Goal: Transaction & Acquisition: Purchase product/service

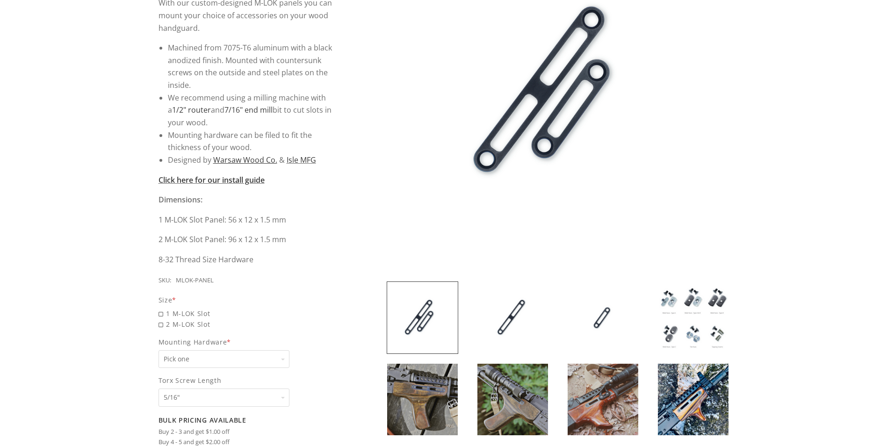
scroll to position [234, 0]
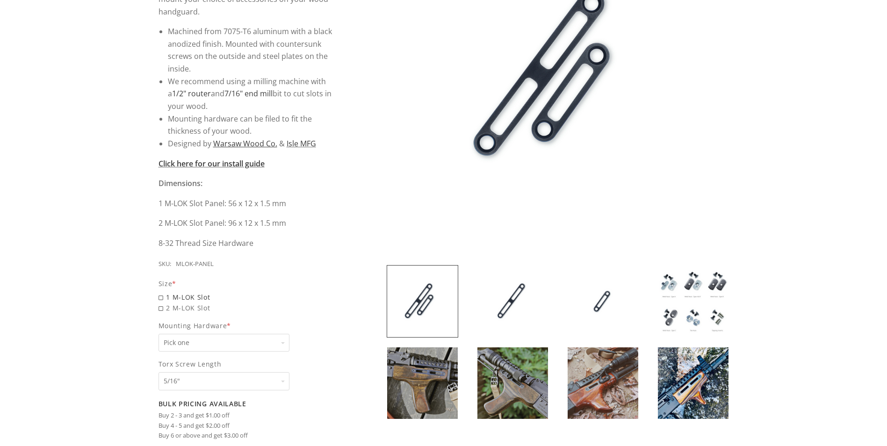
click at [162, 299] on span "1 M-LOK Slot" at bounding box center [248, 297] width 179 height 11
click at [162, 292] on input "1 M-LOK Slot" at bounding box center [224, 292] width 131 height 0
radio input "true"
click at [160, 330] on span "2 M-LOK Slot" at bounding box center [248, 329] width 179 height 11
click at [160, 324] on input "2 M-LOK Slot" at bounding box center [224, 324] width 131 height 0
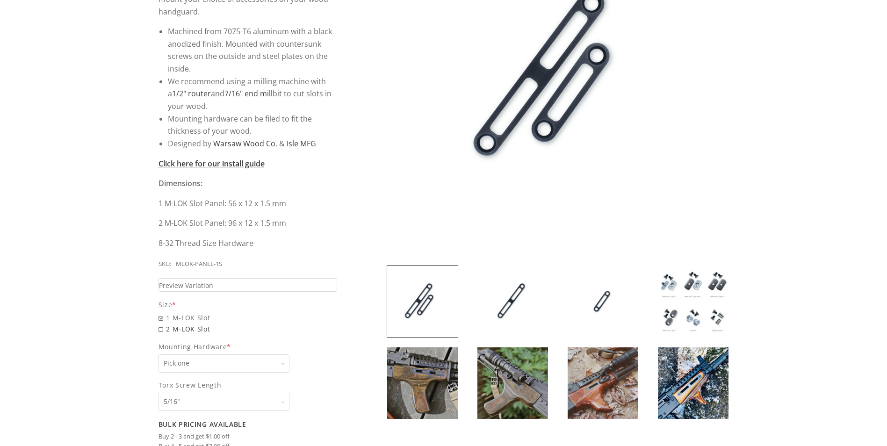
radio input "true"
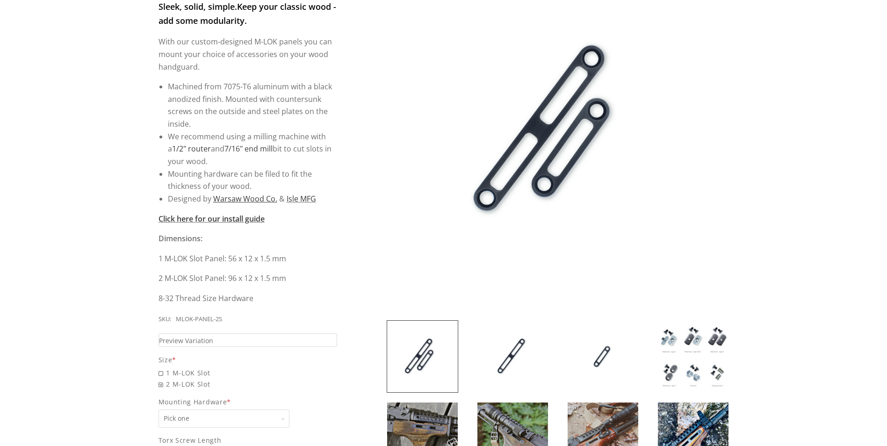
scroll to position [187, 0]
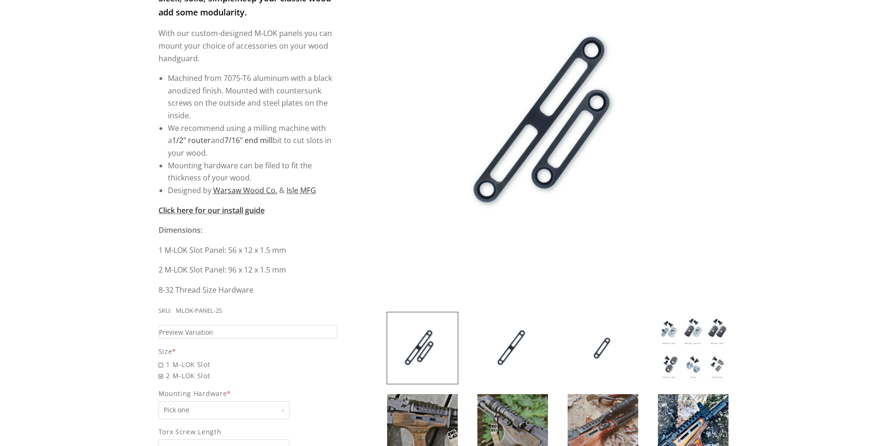
click at [691, 353] on img at bounding box center [693, 348] width 71 height 72
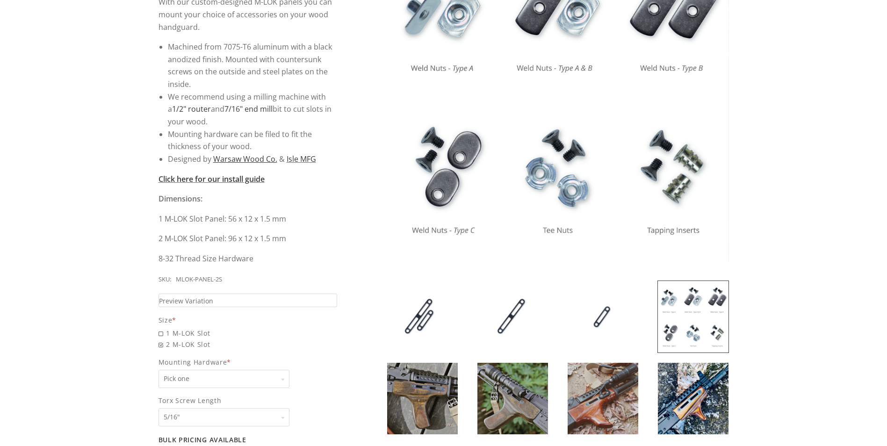
scroll to position [234, 0]
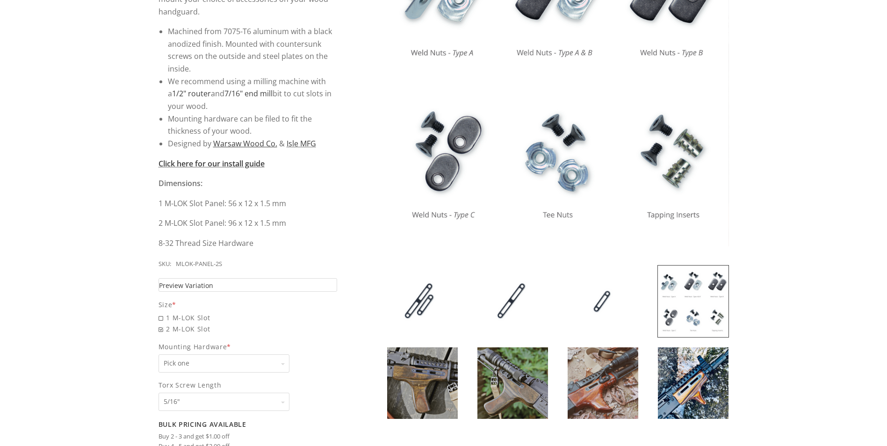
click at [233, 282] on link "Preview Variation" at bounding box center [248, 285] width 179 height 14
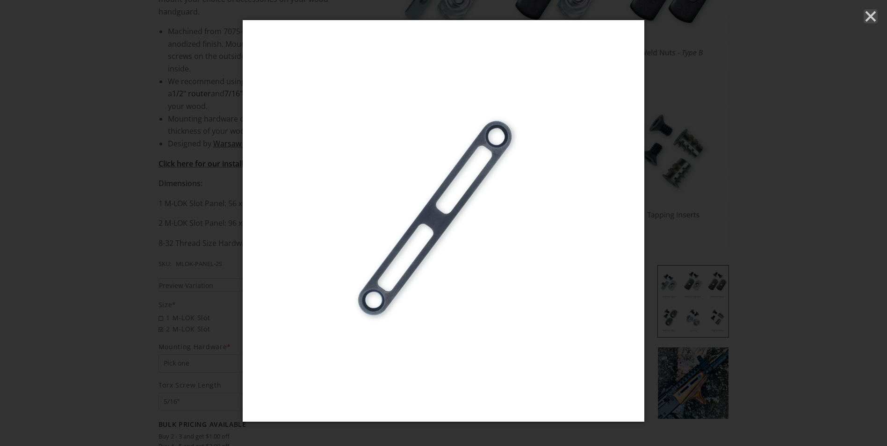
drag, startPoint x: 878, startPoint y: 17, endPoint x: 841, endPoint y: 47, distance: 47.6
click at [878, 18] on icon "Close" at bounding box center [871, 16] width 14 height 14
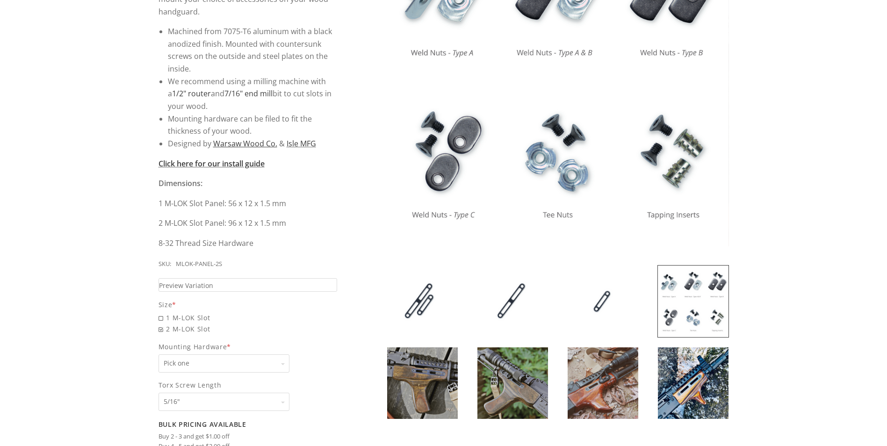
click at [235, 362] on select "Pick one None Weld Nuts - Type A & Torx Screws +$1 Weld Nuts - Type A + B & Tor…" at bounding box center [224, 364] width 131 height 18
select select "825"
click at [159, 355] on select "Pick one None Weld Nuts - Type A & Torx Screws +$1 Weld Nuts - Type A + B & Tor…" at bounding box center [224, 364] width 131 height 18
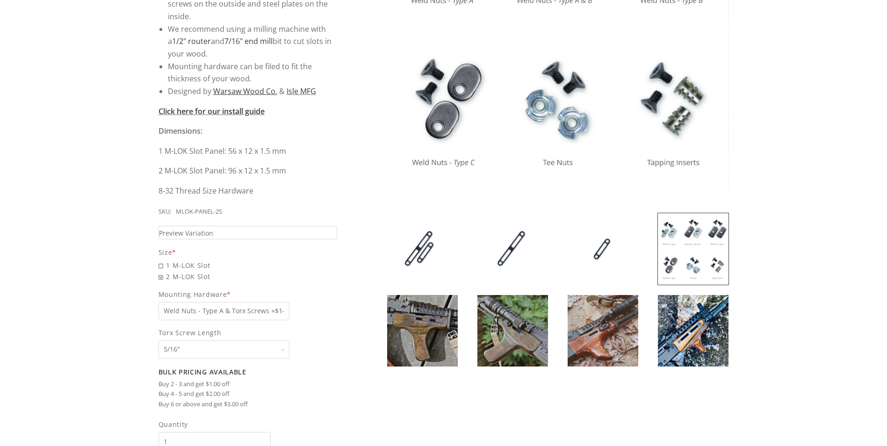
scroll to position [327, 0]
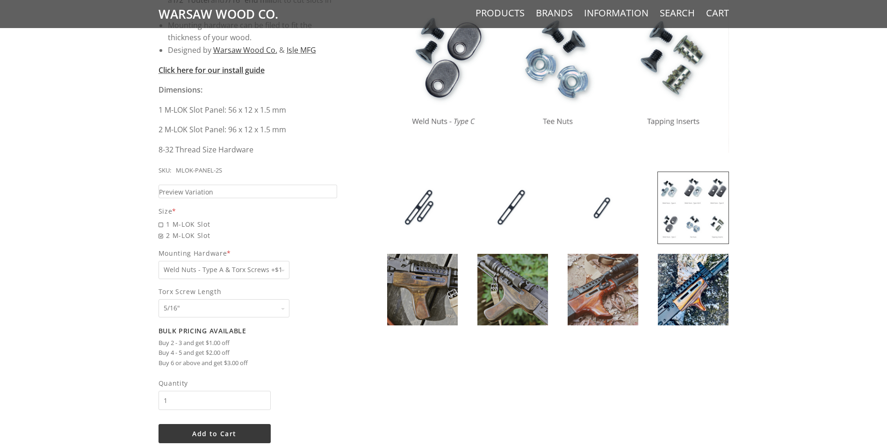
click at [285, 310] on select "Pick one 5/16" 3/8" 1/2" 5/8" None" at bounding box center [224, 308] width 131 height 18
select select "1071"
click at [159, 299] on select "Pick one 5/16" 3/8" 1/2" 5/8" None" at bounding box center [224, 308] width 131 height 18
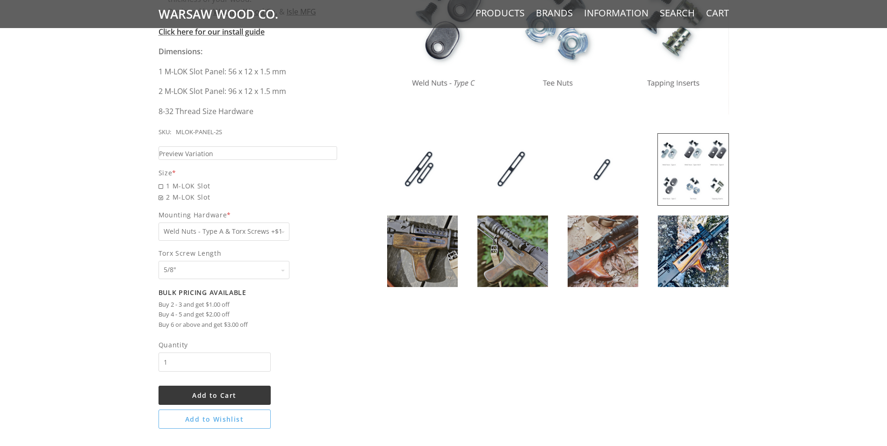
scroll to position [374, 0]
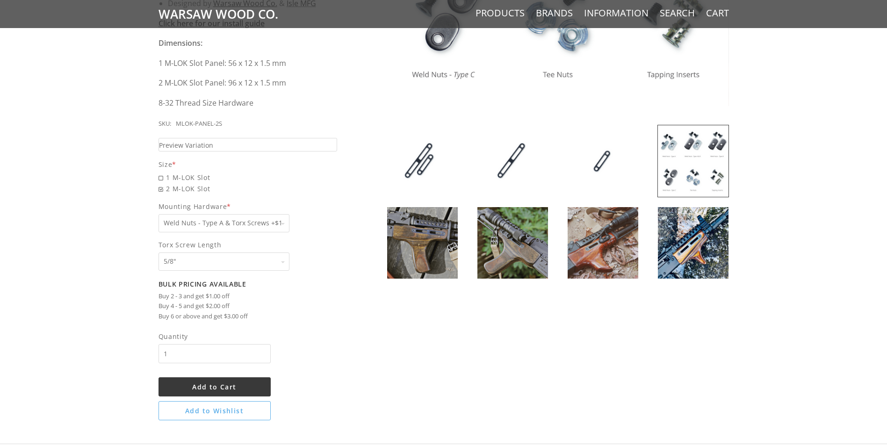
click at [196, 352] on input "1" at bounding box center [215, 353] width 112 height 19
type input "2"
click at [263, 352] on input "2" at bounding box center [215, 353] width 112 height 19
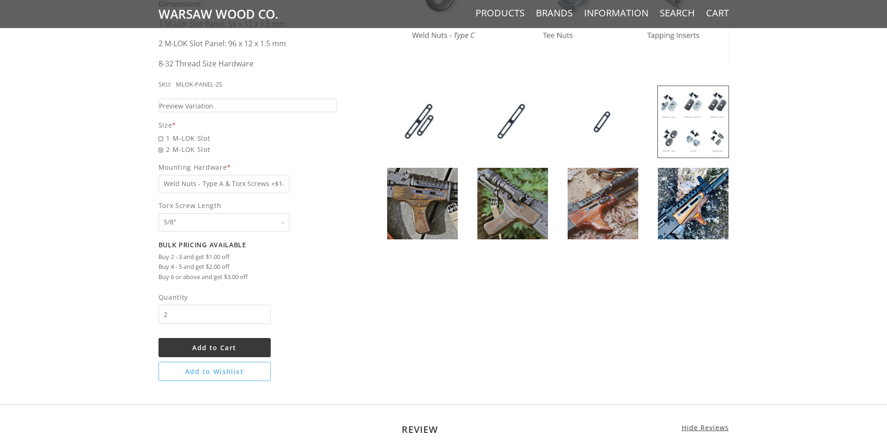
scroll to position [421, 0]
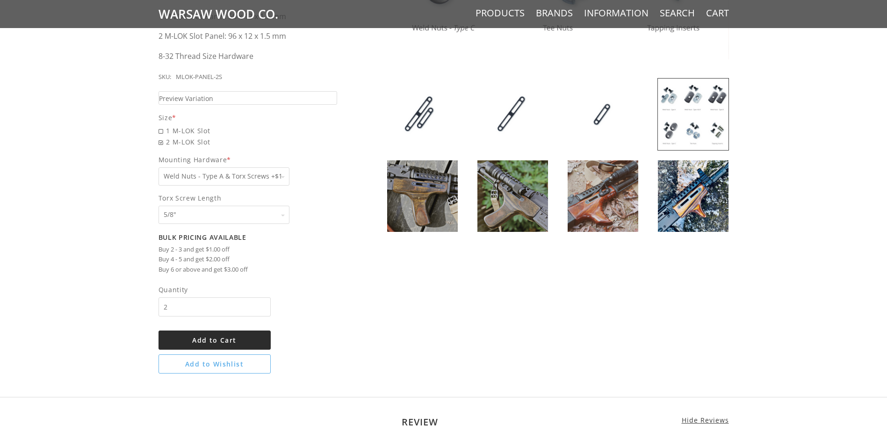
click at [229, 342] on span "Add to Cart" at bounding box center [214, 340] width 44 height 9
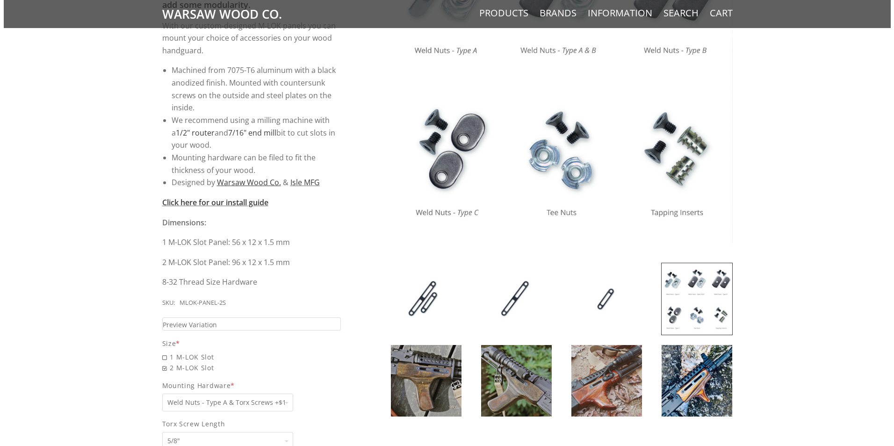
scroll to position [229, 0]
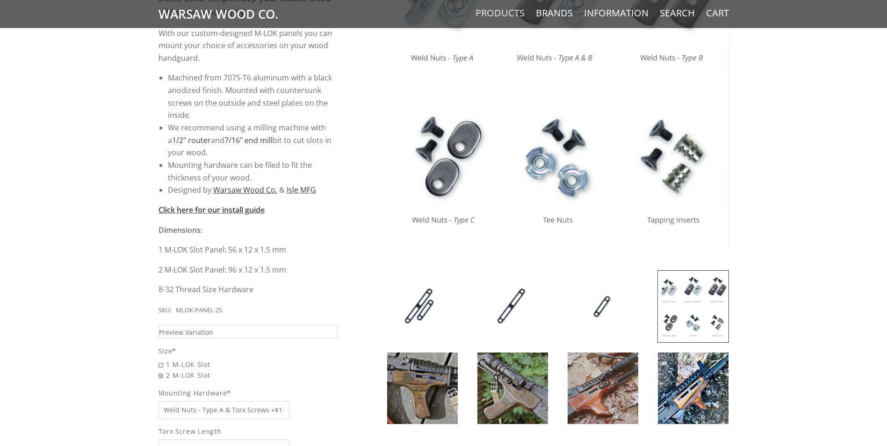
click at [724, 12] on link "Cart" at bounding box center [717, 13] width 23 height 12
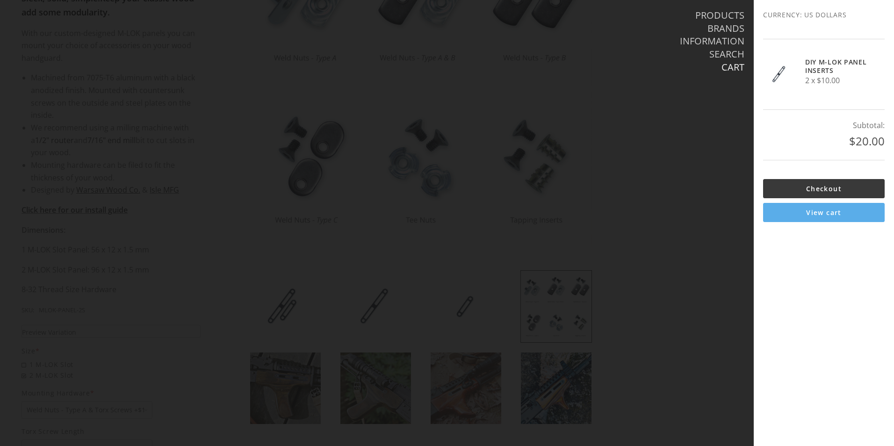
click at [789, 212] on link "View cart" at bounding box center [824, 212] width 122 height 19
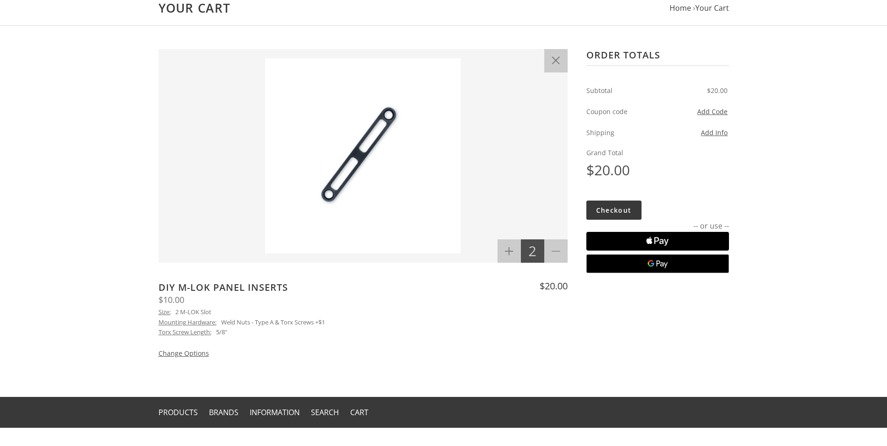
scroll to position [47, 0]
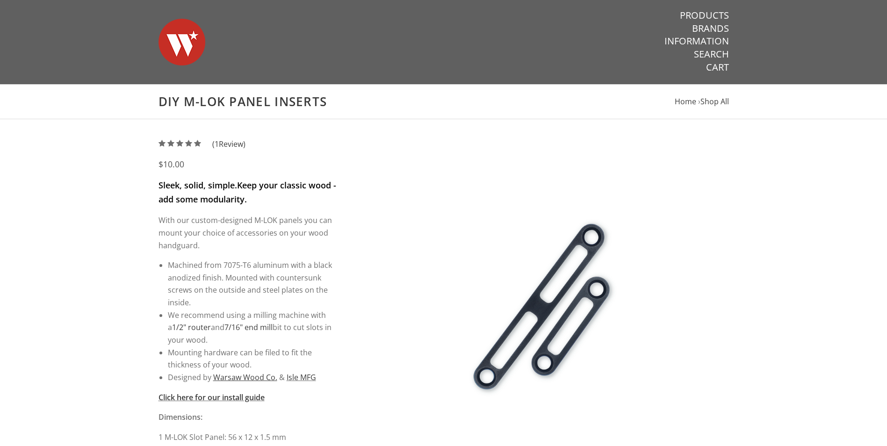
select select "825"
select select "1071"
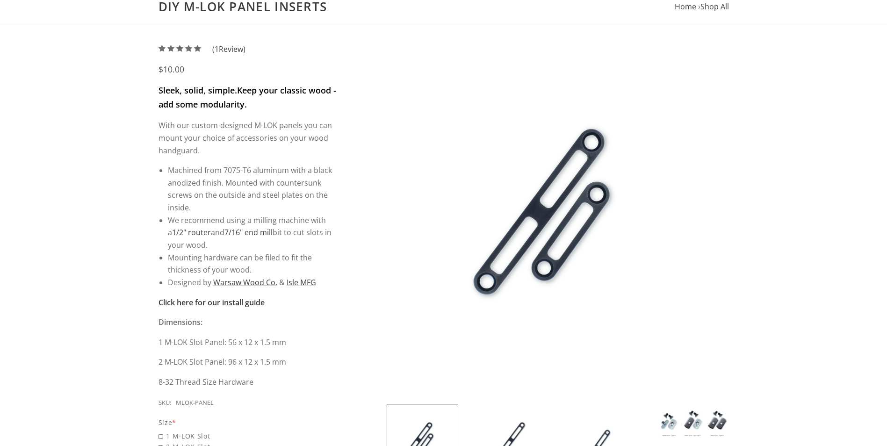
scroll to position [94, 0]
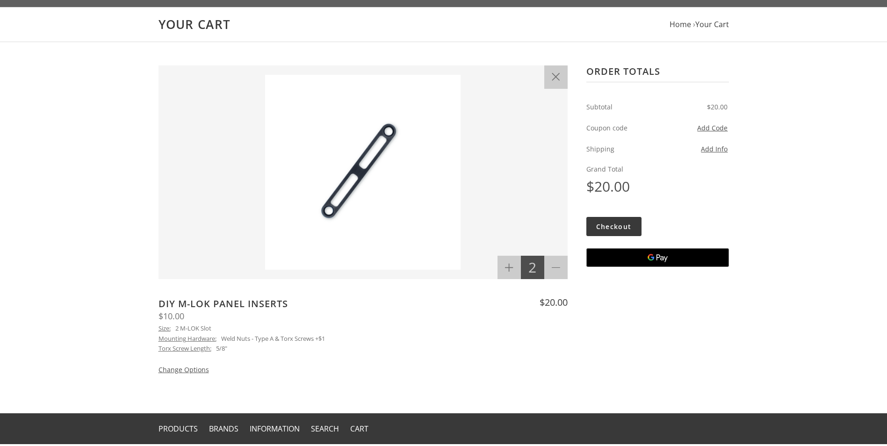
scroll to position [94, 0]
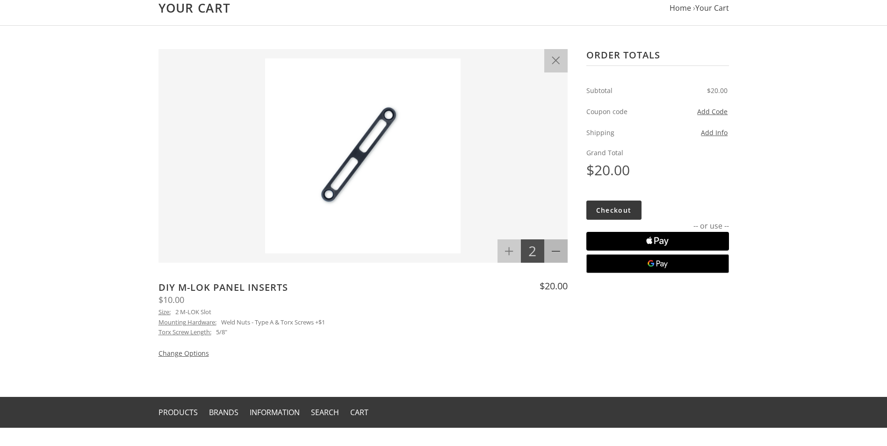
click at [556, 252] on icon at bounding box center [556, 251] width 8 height 8
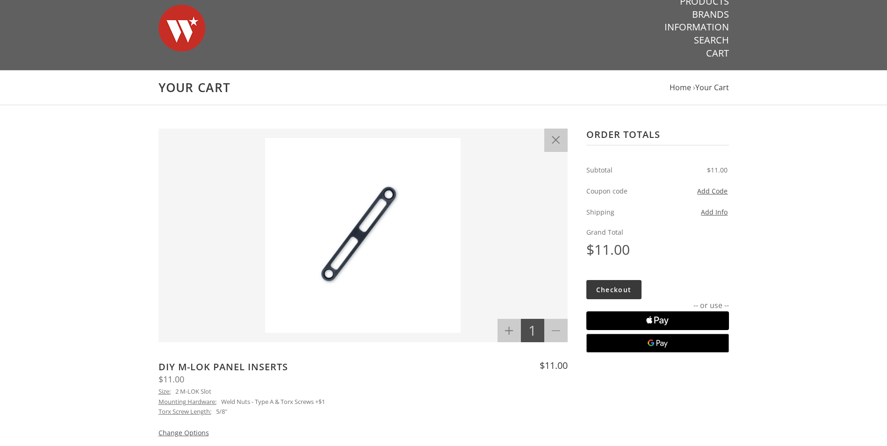
scroll to position [0, 0]
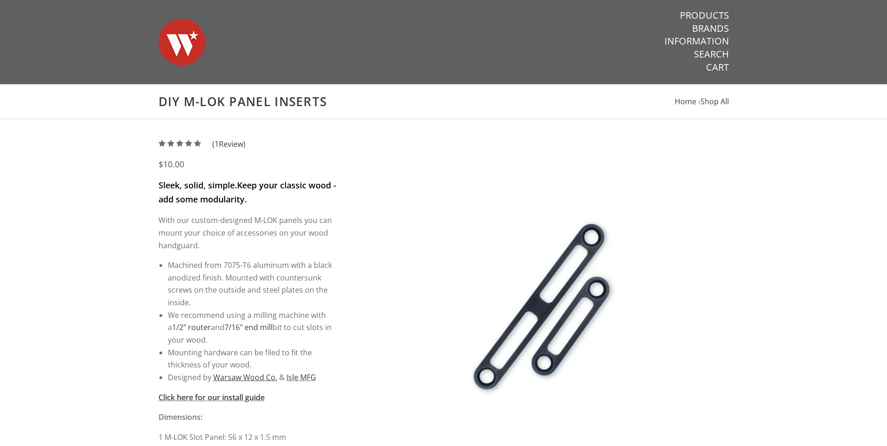
select select "825"
select select "1071"
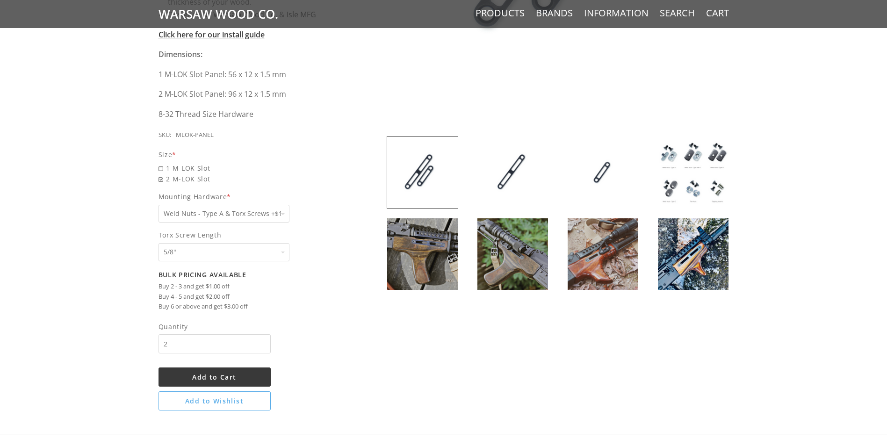
scroll to position [374, 0]
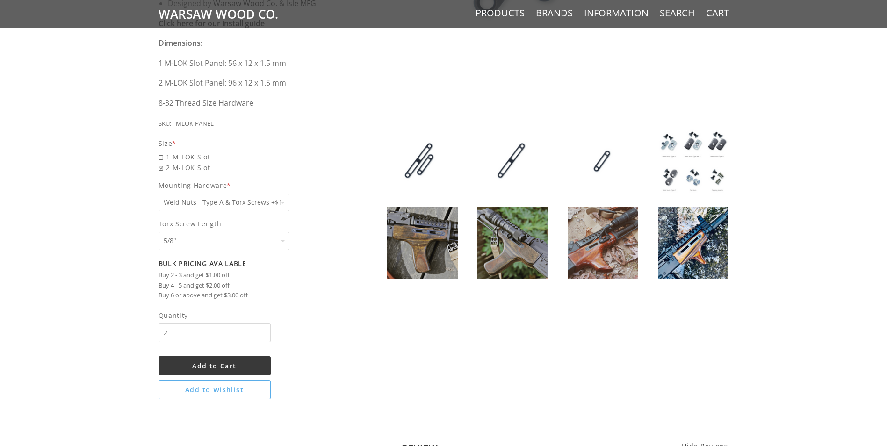
click at [178, 334] on input "2" at bounding box center [215, 332] width 112 height 19
type input "1"
click at [263, 335] on input "1" at bounding box center [215, 332] width 112 height 19
click at [248, 362] on button "Add to Cart" at bounding box center [215, 365] width 112 height 19
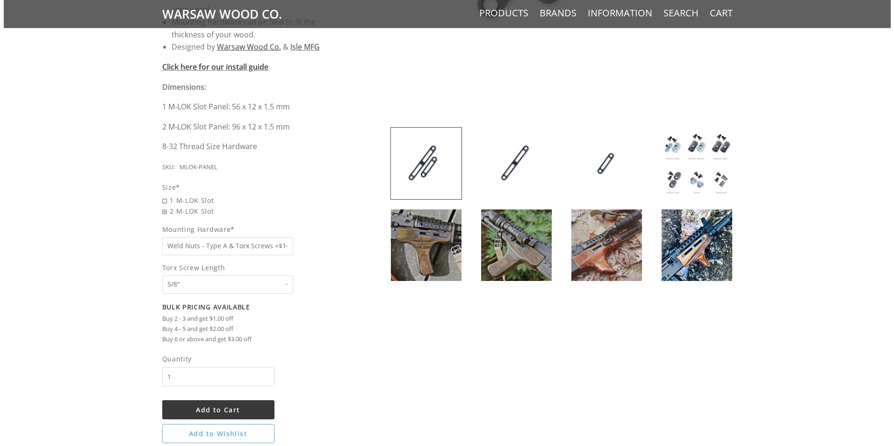
scroll to position [322, 0]
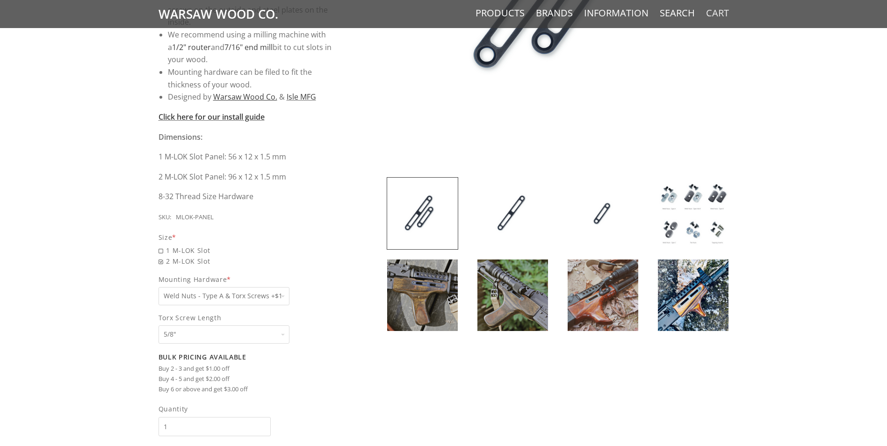
click at [726, 15] on link "Cart" at bounding box center [717, 13] width 23 height 12
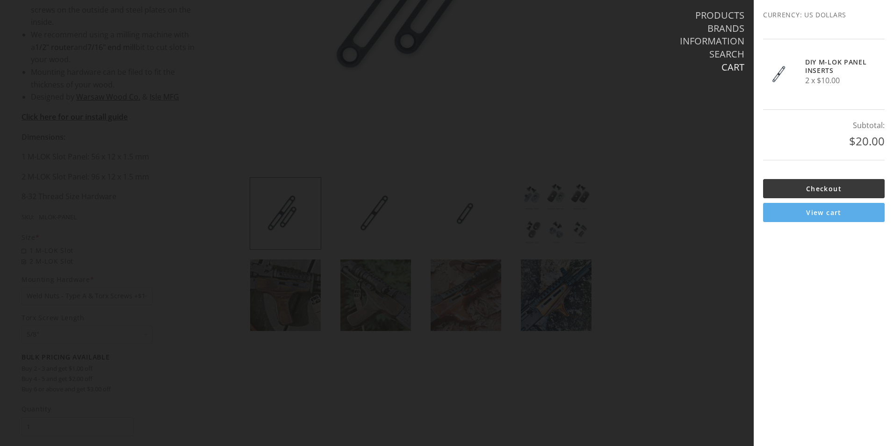
click at [813, 214] on link "View cart" at bounding box center [824, 212] width 122 height 19
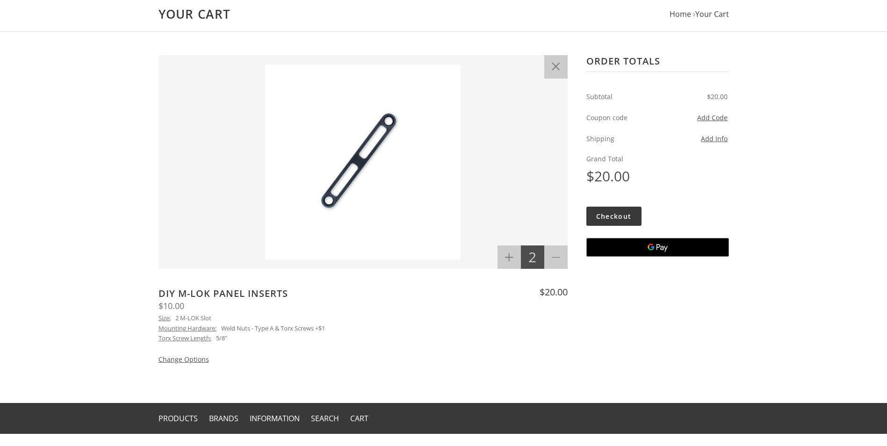
scroll to position [94, 0]
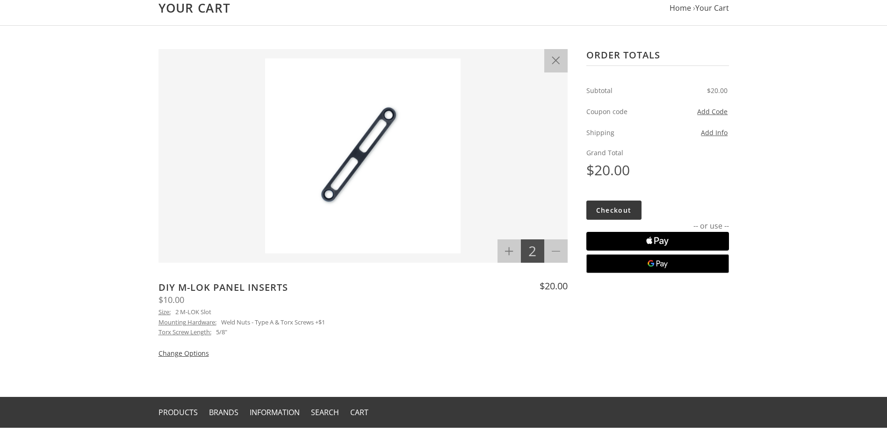
click at [203, 356] on button "Change Options" at bounding box center [184, 353] width 51 height 11
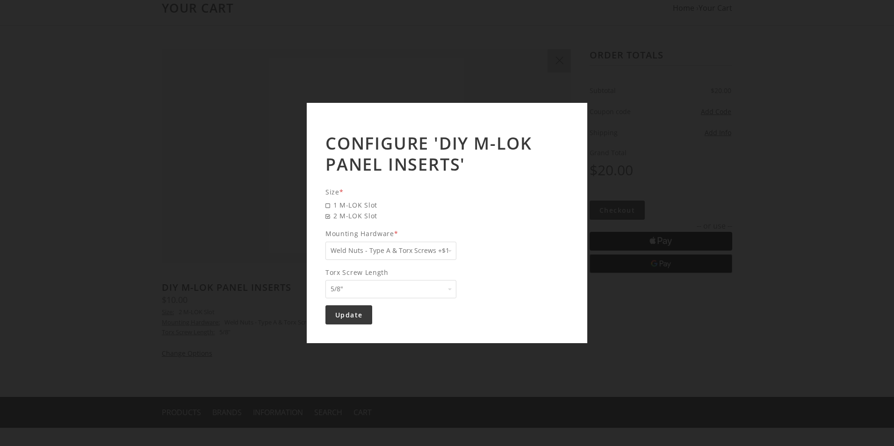
click at [813, 135] on div "Configure 'DIY M-LOK Panel Inserts' Size * 1 M-LOK Slot 2 M-LOK Slot Mounting H…" at bounding box center [447, 223] width 894 height 446
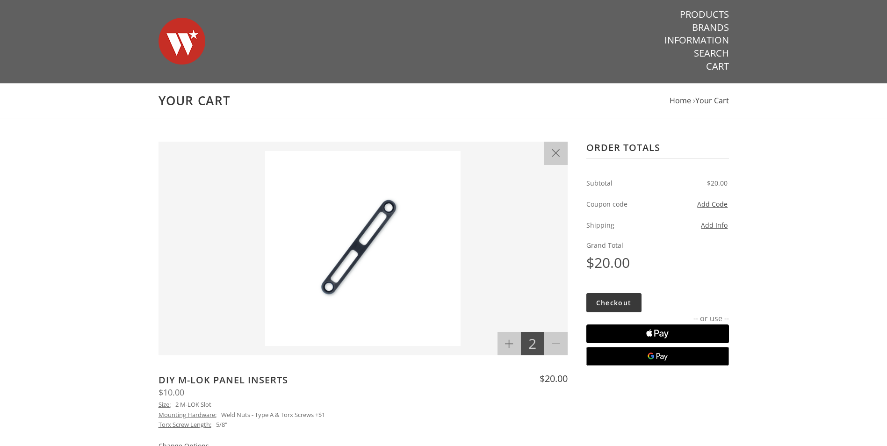
scroll to position [0, 0]
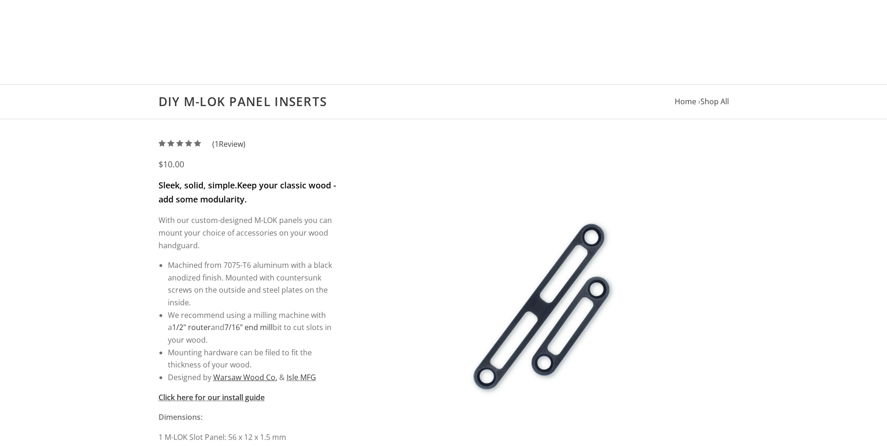
select select "825"
select select "1071"
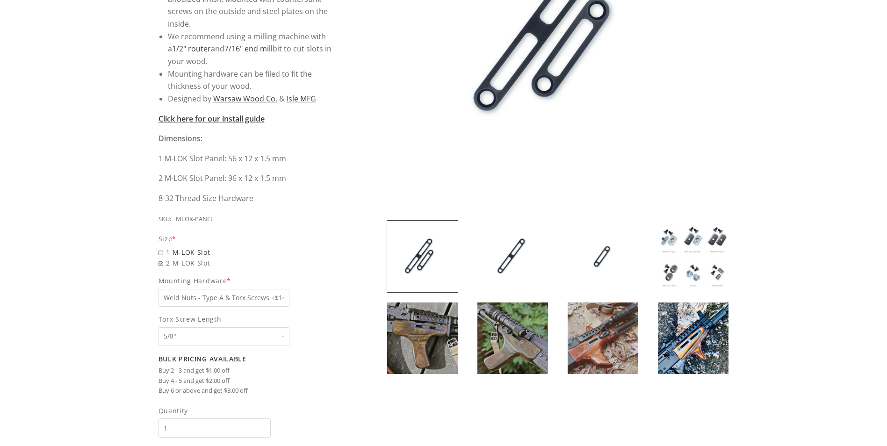
click at [161, 253] on span "1 M-LOK Slot" at bounding box center [248, 252] width 179 height 11
click at [161, 247] on input "1 M-LOK Slot" at bounding box center [224, 247] width 131 height 0
radio input "true"
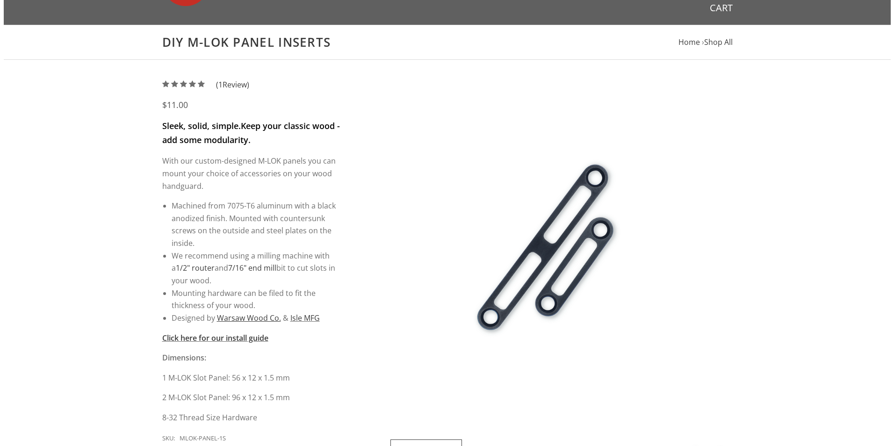
scroll to position [45, 0]
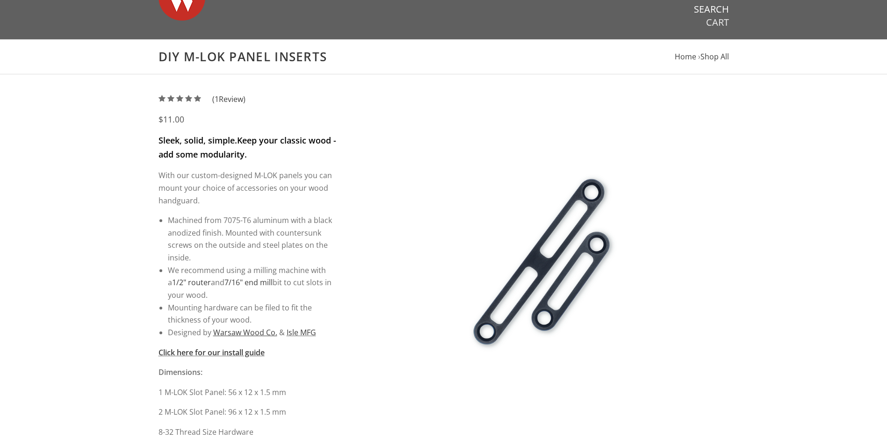
click at [719, 27] on link "Cart" at bounding box center [717, 22] width 23 height 12
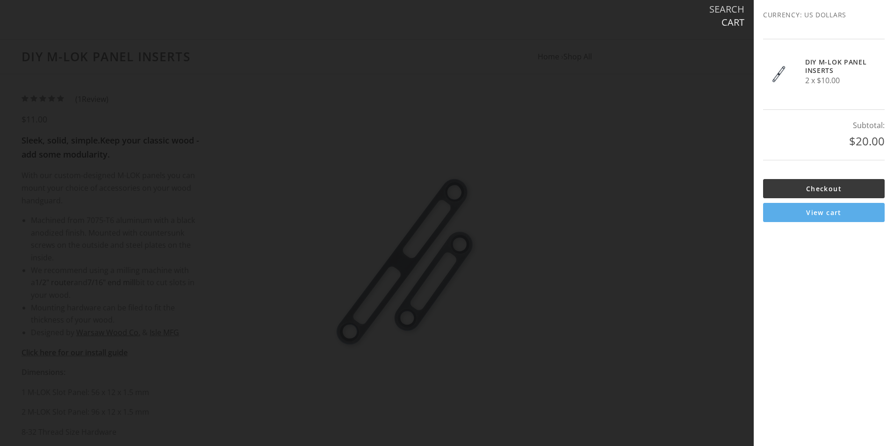
click at [813, 212] on link "View cart" at bounding box center [824, 212] width 122 height 19
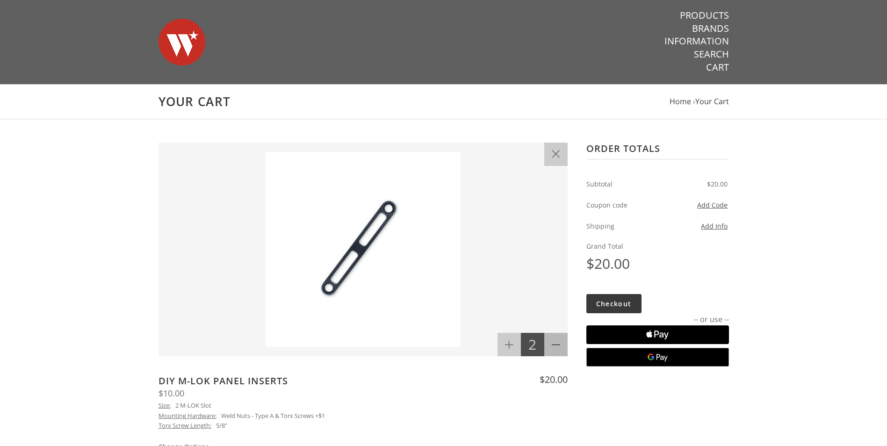
click at [557, 344] on icon at bounding box center [556, 345] width 8 height 8
click at [557, 149] on button "Remove" at bounding box center [556, 154] width 23 height 23
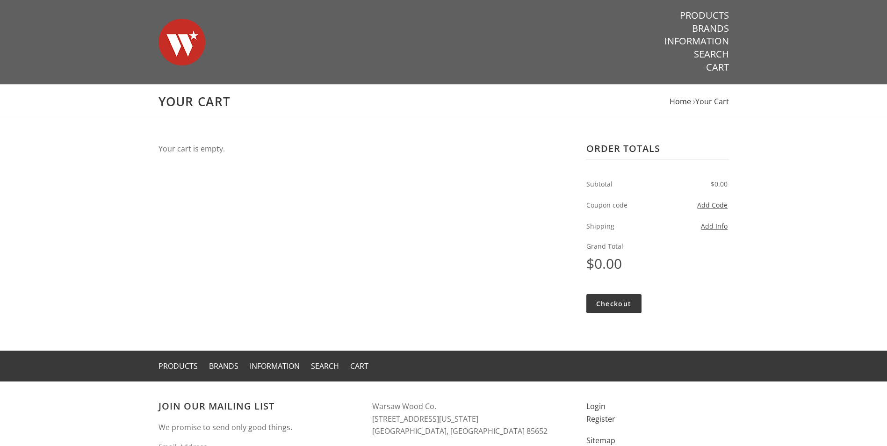
click at [680, 102] on span "Home" at bounding box center [681, 101] width 22 height 10
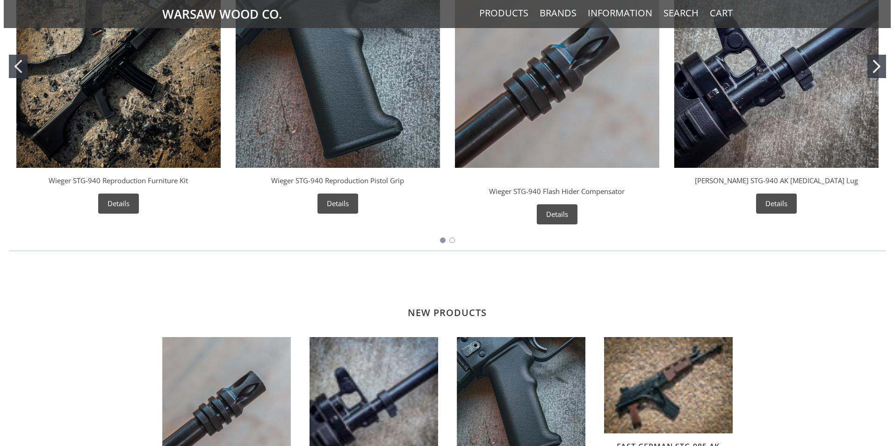
scroll to position [384, 0]
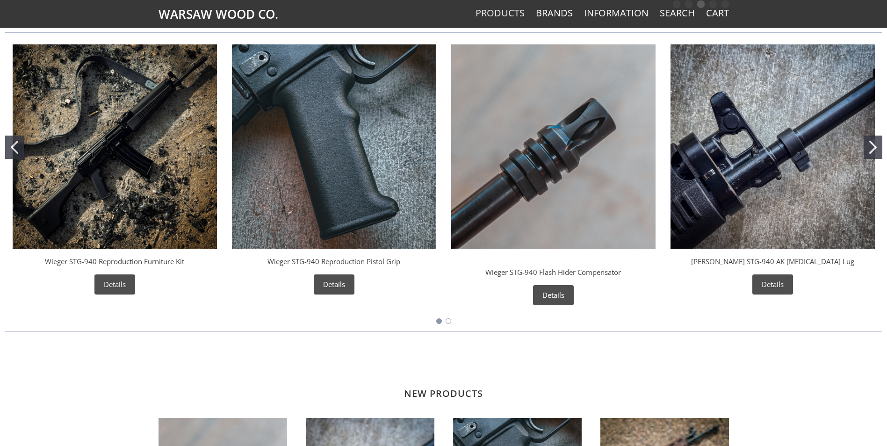
click at [519, 14] on link "Products" at bounding box center [500, 13] width 49 height 12
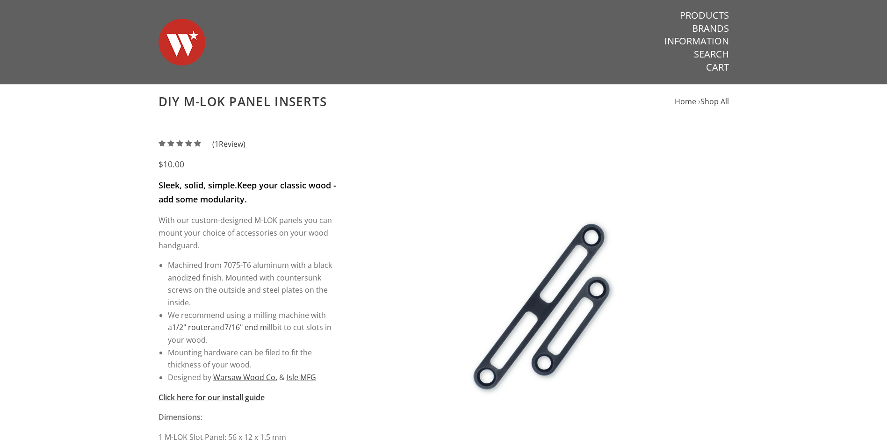
select select "825"
select select "1071"
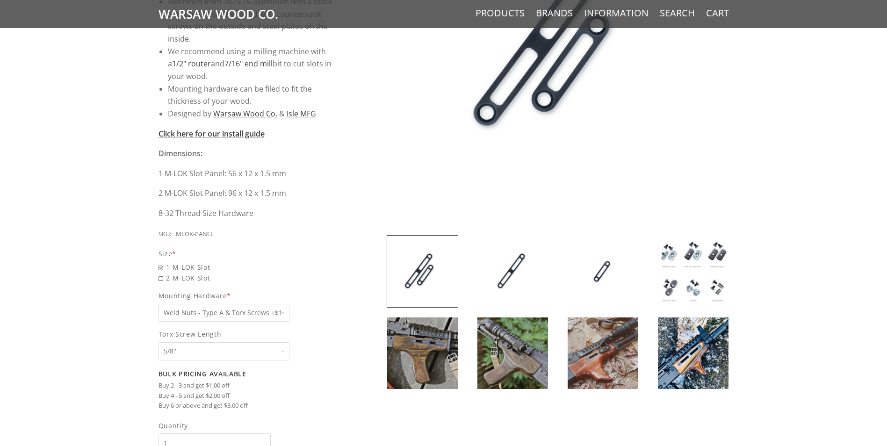
scroll to position [279, 0]
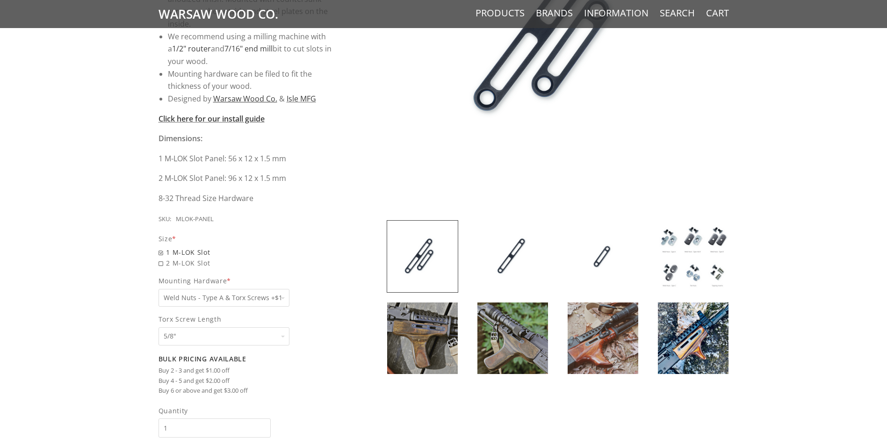
click at [160, 253] on span "1 M-LOK Slot" at bounding box center [248, 252] width 179 height 11
click at [160, 247] on input "1 M-LOK Slot" at bounding box center [224, 247] width 131 height 0
click at [160, 253] on span "1 M-LOK Slot" at bounding box center [248, 252] width 179 height 11
click at [160, 247] on input "1 M-LOK Slot" at bounding box center [224, 247] width 131 height 0
drag, startPoint x: 160, startPoint y: 253, endPoint x: 162, endPoint y: 264, distance: 11.3
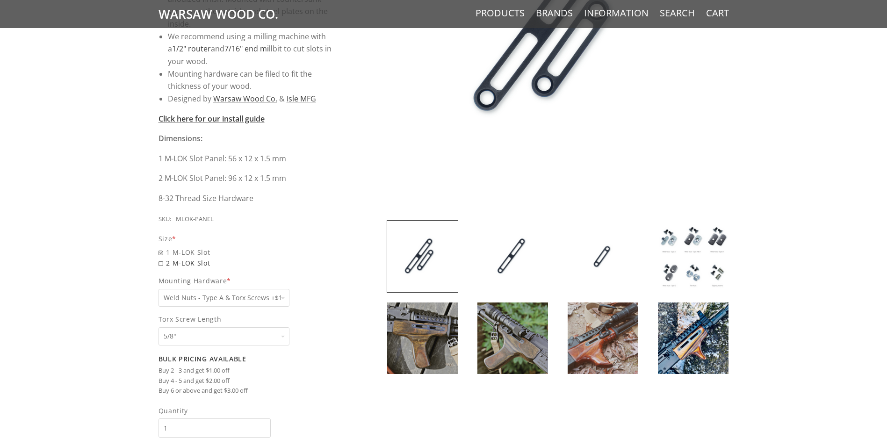
click at [162, 264] on span "2 M-LOK Slot" at bounding box center [248, 263] width 179 height 11
click at [162, 258] on input "2 M-LOK Slot" at bounding box center [224, 258] width 131 height 0
radio input "true"
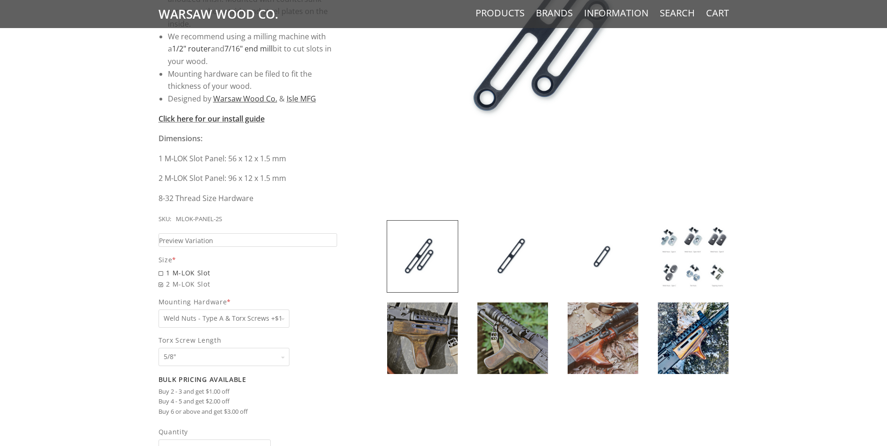
click at [160, 273] on span "1 M-LOK Slot" at bounding box center [248, 273] width 179 height 11
click at [160, 268] on input "1 M-LOK Slot" at bounding box center [224, 268] width 131 height 0
radio input "true"
click at [225, 240] on link "Preview Variation" at bounding box center [248, 240] width 179 height 14
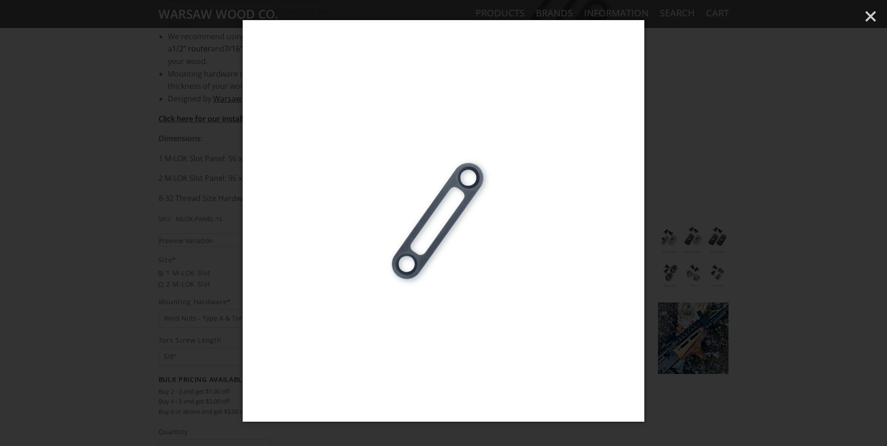
click at [129, 247] on div at bounding box center [443, 223] width 887 height 446
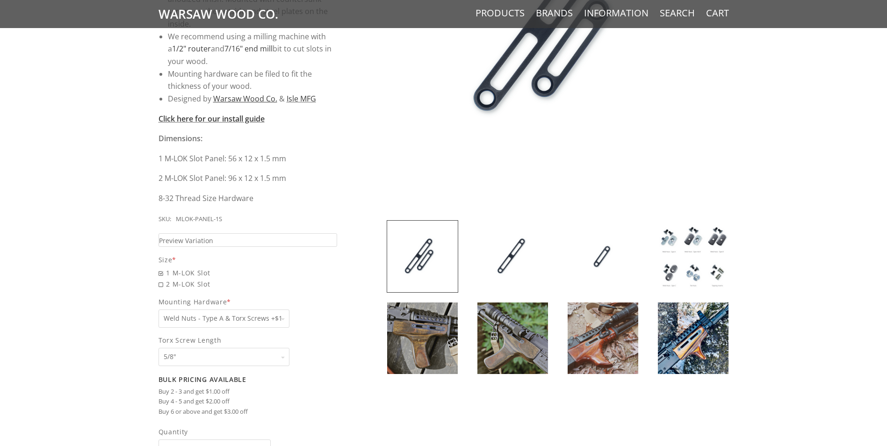
scroll to position [326, 0]
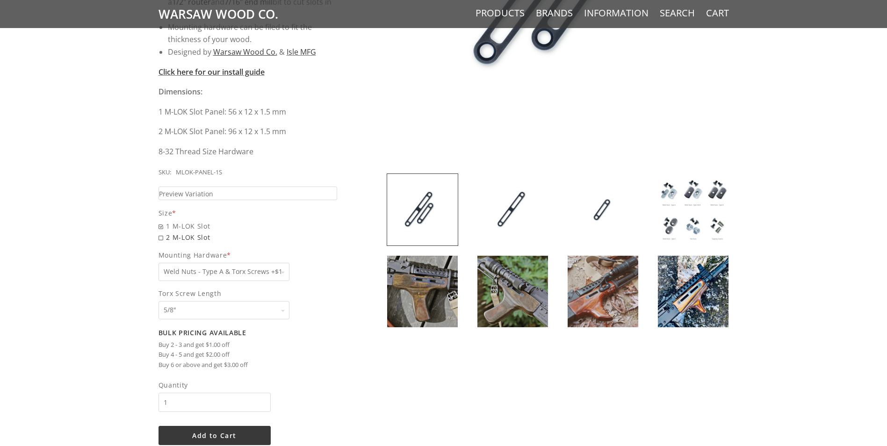
click at [161, 238] on span "2 M-LOK Slot" at bounding box center [248, 237] width 179 height 11
click at [161, 232] on input "2 M-LOK Slot" at bounding box center [224, 232] width 131 height 0
radio input "true"
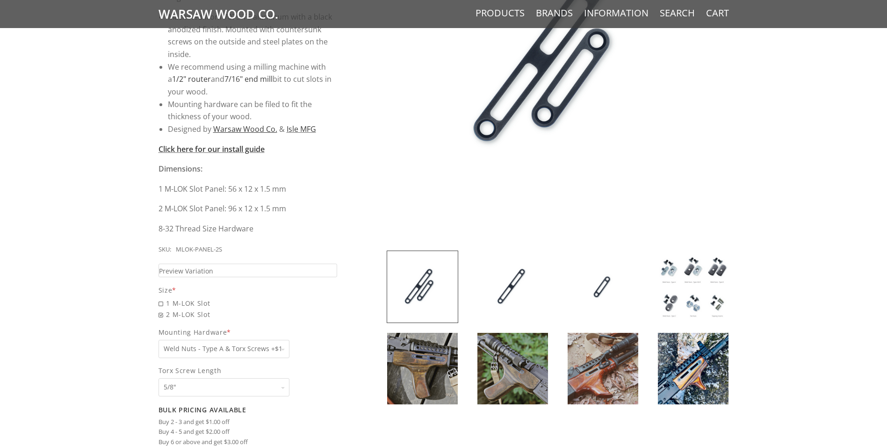
scroll to position [232, 0]
